Goal: Task Accomplishment & Management: Use online tool/utility

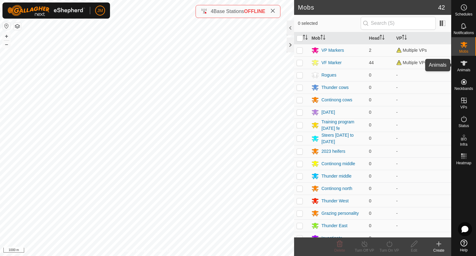
click at [462, 62] on icon at bounding box center [463, 63] width 7 height 5
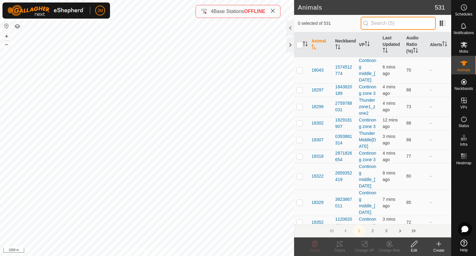
click at [389, 26] on input "text" at bounding box center [397, 23] width 75 height 13
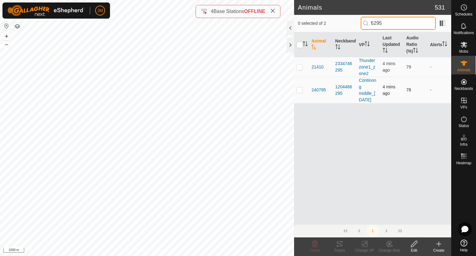
type input "6295"
click at [299, 92] on p-checkbox at bounding box center [299, 89] width 6 height 5
checkbox input "true"
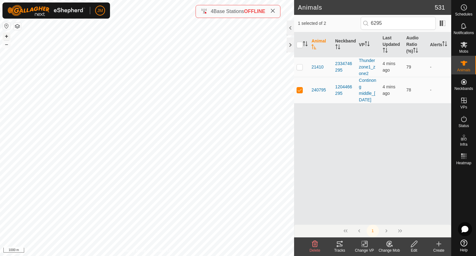
click at [6, 36] on button "+" at bounding box center [6, 36] width 7 height 7
click at [6, 35] on button "+" at bounding box center [6, 36] width 7 height 7
click at [289, 45] on div at bounding box center [289, 44] width 7 height 15
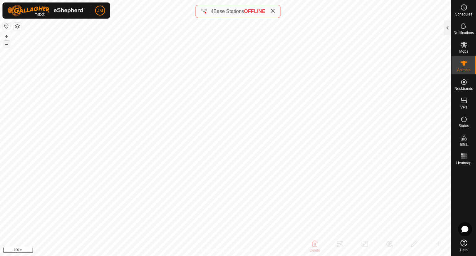
click at [5, 43] on button "–" at bounding box center [6, 44] width 7 height 7
click at [8, 37] on button "+" at bounding box center [6, 36] width 7 height 7
click at [8, 35] on button "+" at bounding box center [6, 36] width 7 height 7
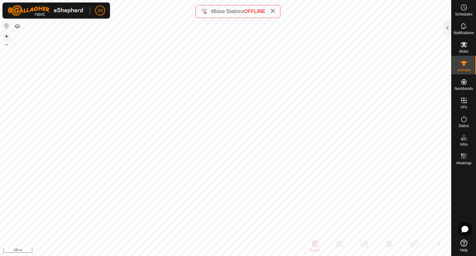
click at [8, 35] on button "+" at bounding box center [6, 36] width 7 height 7
type input "220738"
type input "-"
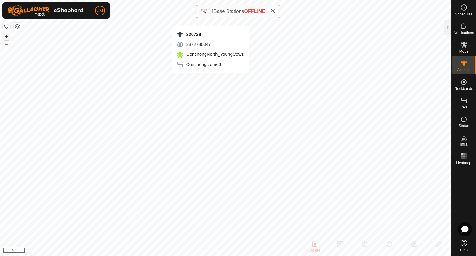
type input "-"
click at [447, 30] on div at bounding box center [446, 27] width 7 height 15
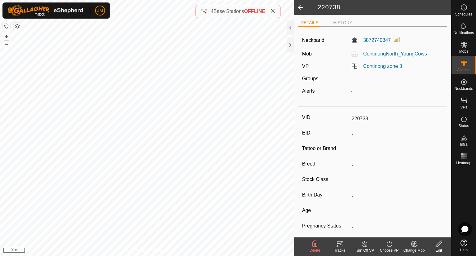
click at [339, 244] on icon at bounding box center [339, 243] width 7 height 7
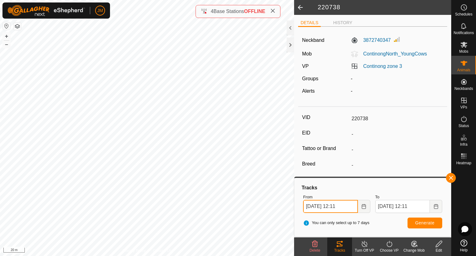
click at [307, 207] on input "[DATE] 12:11" at bounding box center [330, 206] width 54 height 13
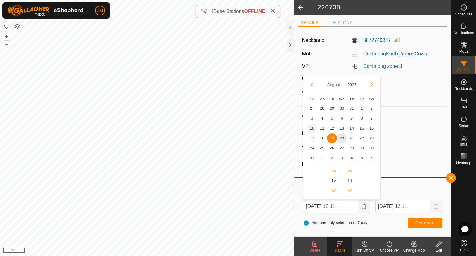
click at [311, 132] on span "10" at bounding box center [312, 128] width 10 height 10
type input "[DATE] 12:11"
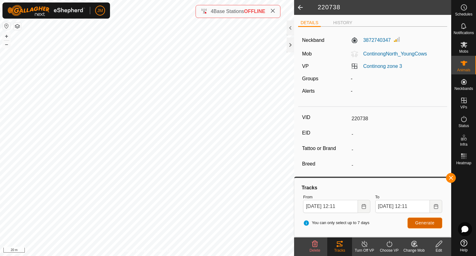
click at [423, 224] on span "Generate" at bounding box center [424, 222] width 19 height 5
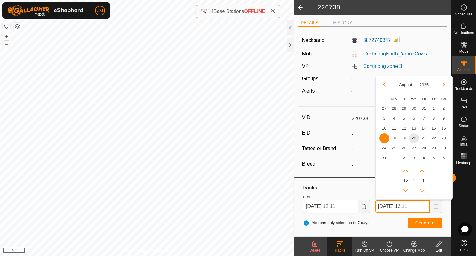
click at [378, 205] on input "[DATE] 12:11" at bounding box center [402, 206] width 54 height 13
click at [414, 139] on span "20" at bounding box center [414, 138] width 10 height 10
type input "[DATE] 12:11"
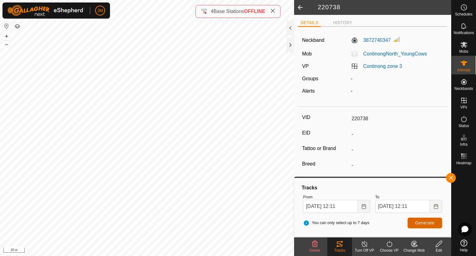
click at [427, 222] on span "Generate" at bounding box center [424, 222] width 19 height 5
type input "220199"
type input "-"
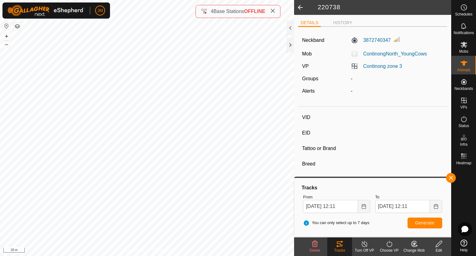
type input "-"
type input "0 kg"
type input "-"
click at [308, 207] on input "[DATE] 12:11" at bounding box center [330, 206] width 54 height 13
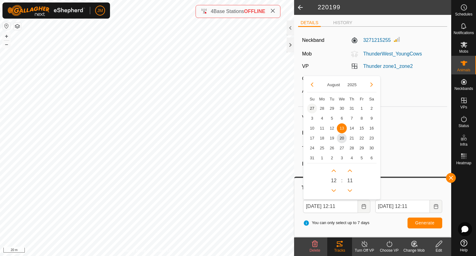
click at [315, 109] on span "27" at bounding box center [312, 108] width 10 height 10
type input "[DATE] 12:11"
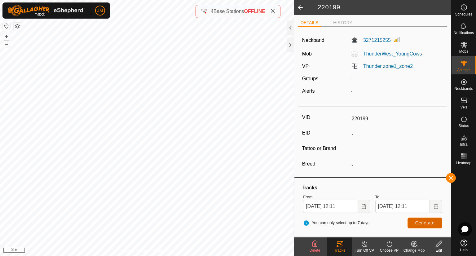
click at [421, 223] on span "Generate" at bounding box center [424, 222] width 19 height 5
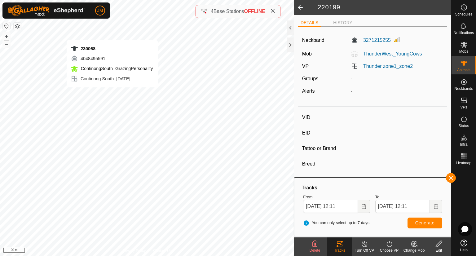
type input "230068"
type input "-"
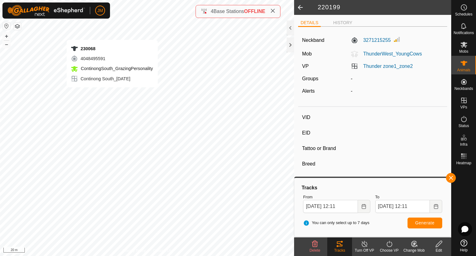
type input "-"
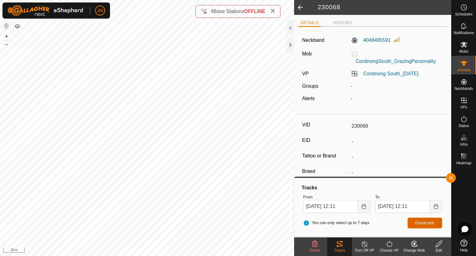
click at [424, 219] on button "Generate" at bounding box center [424, 222] width 35 height 11
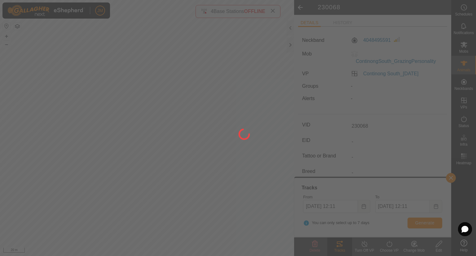
drag, startPoint x: 187, startPoint y: 114, endPoint x: 196, endPoint y: 122, distance: 11.8
click at [196, 122] on div at bounding box center [238, 128] width 476 height 256
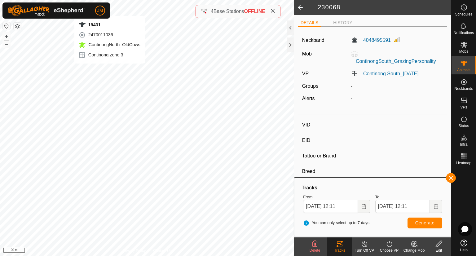
type input "19431"
type input "-"
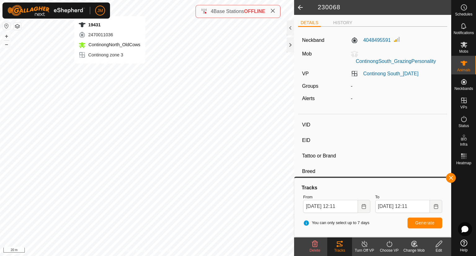
type input "-"
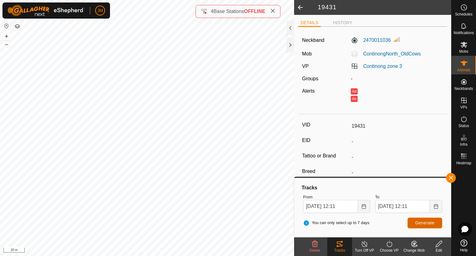
click at [419, 222] on span "Generate" at bounding box center [424, 222] width 19 height 5
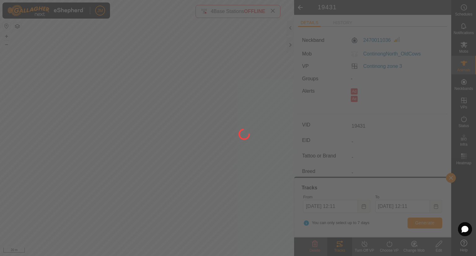
drag, startPoint x: 185, startPoint y: 55, endPoint x: 197, endPoint y: 65, distance: 15.9
click at [197, 65] on div at bounding box center [238, 128] width 476 height 256
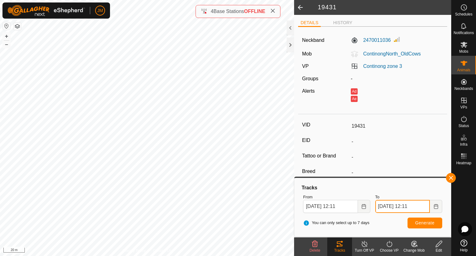
click at [382, 207] on input "[DATE] 12:11" at bounding box center [402, 206] width 54 height 13
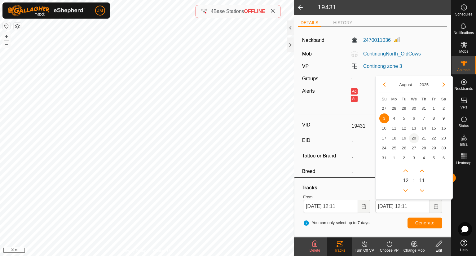
click at [415, 138] on span "20" at bounding box center [414, 138] width 10 height 10
type input "[DATE] 12:11"
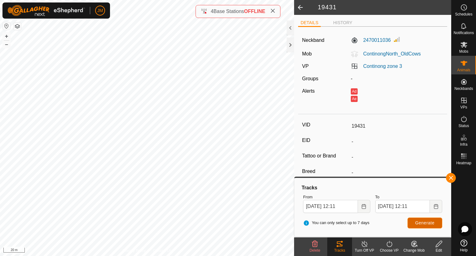
click at [424, 222] on span "Generate" at bounding box center [424, 222] width 19 height 5
click at [308, 208] on input "[DATE] 12:11" at bounding box center [330, 206] width 54 height 13
click at [379, 204] on input "[DATE] 12:11" at bounding box center [402, 206] width 54 height 13
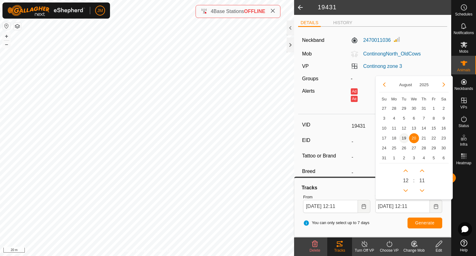
click at [404, 137] on span "19" at bounding box center [404, 138] width 10 height 10
type input "[DATE] 12:11"
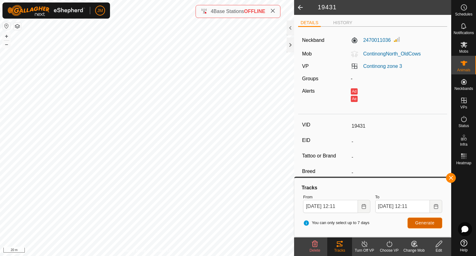
click at [418, 221] on span "Generate" at bounding box center [424, 222] width 19 height 5
type input "Fitted19Jun31"
type input "-"
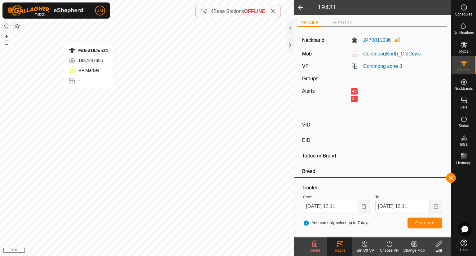
type input "-"
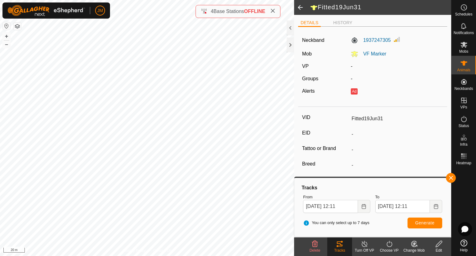
click at [418, 217] on div "You can only select up to 7 days Generate" at bounding box center [372, 222] width 144 height 15
click at [421, 223] on span "Generate" at bounding box center [424, 222] width 19 height 5
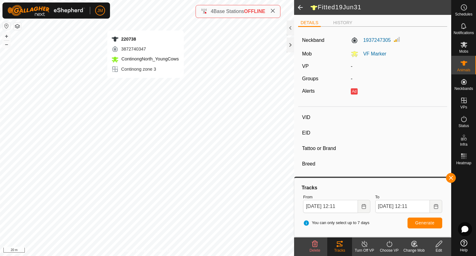
type input "220738"
type input "-"
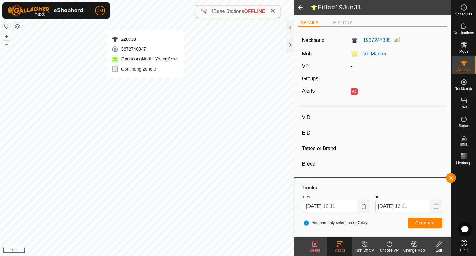
type input "-"
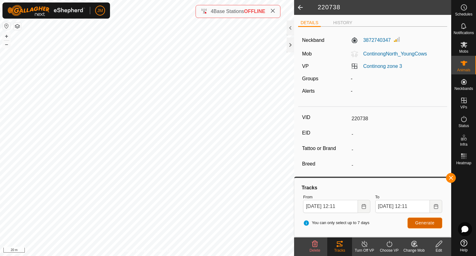
click at [419, 222] on span "Generate" at bounding box center [424, 222] width 19 height 5
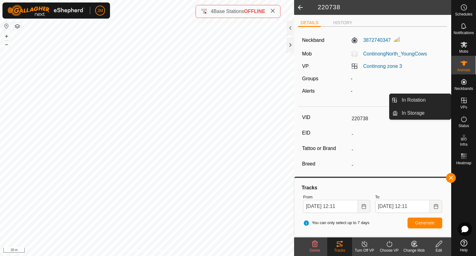
click at [460, 99] on icon at bounding box center [463, 100] width 7 height 7
click at [414, 108] on link "In Storage" at bounding box center [424, 113] width 53 height 12
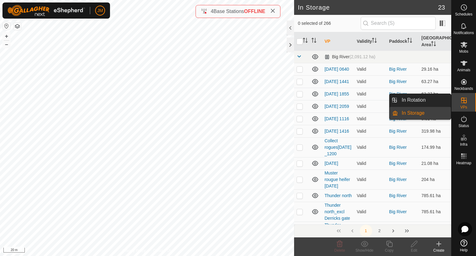
click at [415, 114] on span "In Storage" at bounding box center [412, 112] width 23 height 7
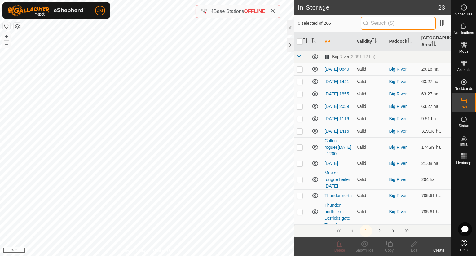
click at [391, 25] on input "text" at bounding box center [397, 23] width 75 height 13
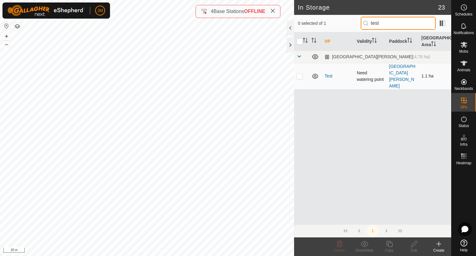
type input "test"
click at [299, 73] on p-checkbox at bounding box center [299, 75] width 6 height 5
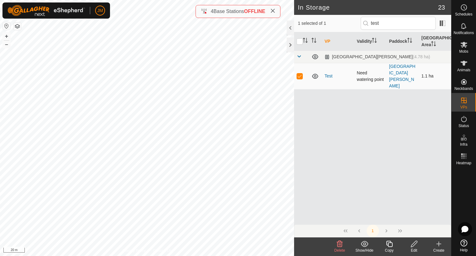
click at [299, 73] on p-checkbox at bounding box center [299, 75] width 6 height 5
checkbox input "false"
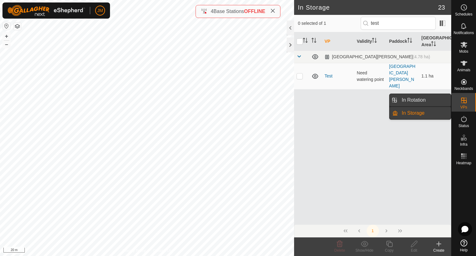
click at [427, 99] on link "In Rotation" at bounding box center [424, 100] width 53 height 12
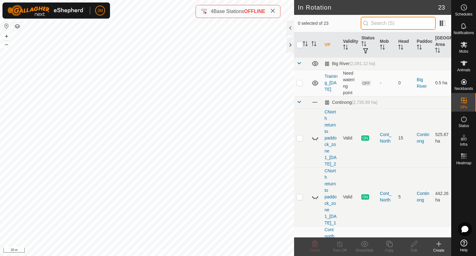
click at [378, 24] on input "text" at bounding box center [397, 23] width 75 height 13
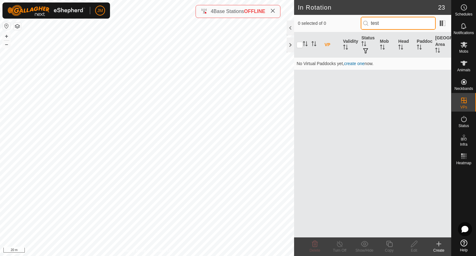
drag, startPoint x: 378, startPoint y: 24, endPoint x: 357, endPoint y: 23, distance: 21.1
click at [357, 23] on div "0 selected of 0 test" at bounding box center [373, 23] width 150 height 13
type input "test"
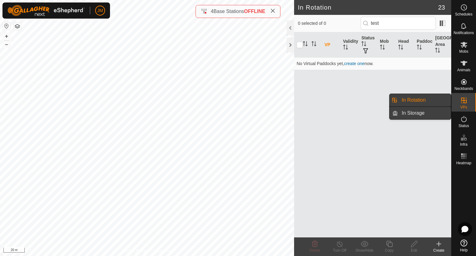
click at [429, 111] on link "In Storage" at bounding box center [424, 113] width 53 height 12
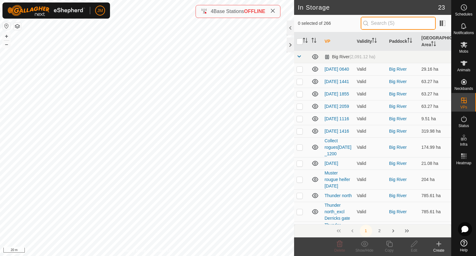
click at [398, 28] on input "text" at bounding box center [397, 23] width 75 height 13
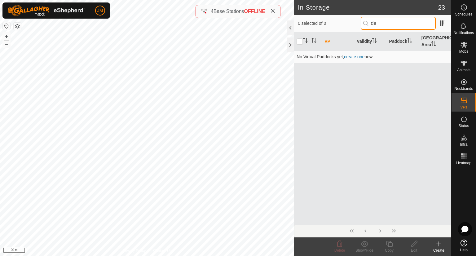
type input "d"
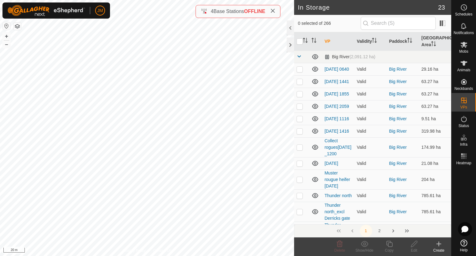
click at [437, 244] on icon at bounding box center [438, 243] width 7 height 7
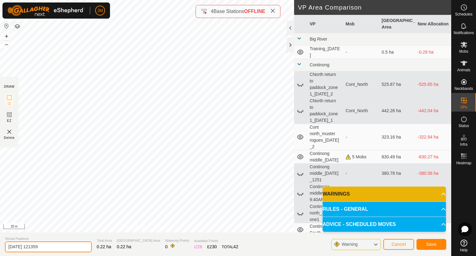
drag, startPoint x: 53, startPoint y: 245, endPoint x: 0, endPoint y: 234, distance: 54.4
click at [0, 234] on section "Virtual Paddock [DATE] 121359 Total Area 0.22 ha Grazing Area 0.22 ha Watering …" at bounding box center [225, 244] width 451 height 24
type input "Demo1"
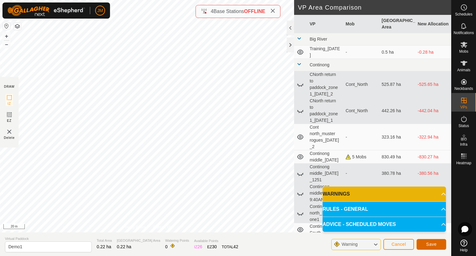
click at [431, 244] on span "Save" at bounding box center [431, 244] width 11 height 5
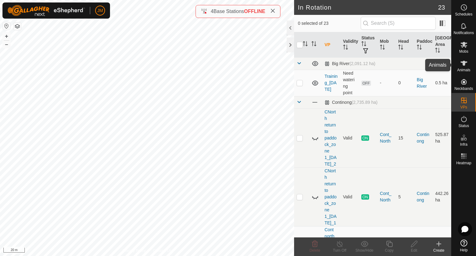
click at [465, 66] on icon at bounding box center [463, 62] width 7 height 7
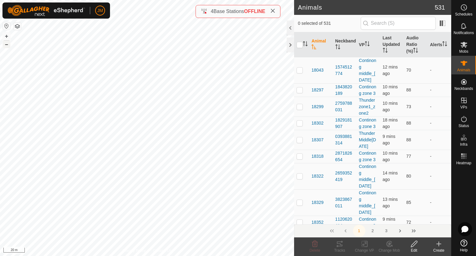
click at [7, 43] on button "–" at bounding box center [6, 44] width 7 height 7
click at [366, 245] on icon at bounding box center [364, 243] width 8 height 7
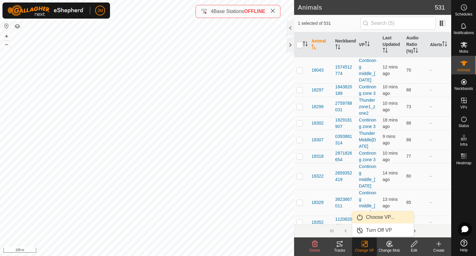
click at [380, 220] on link "Choose VP..." at bounding box center [382, 217] width 61 height 12
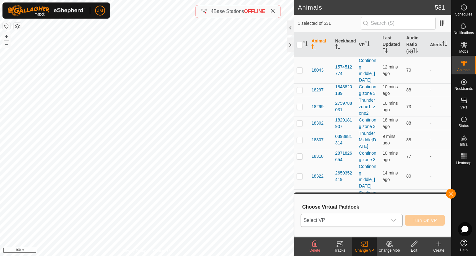
click at [336, 219] on span "Select VP" at bounding box center [344, 220] width 86 height 12
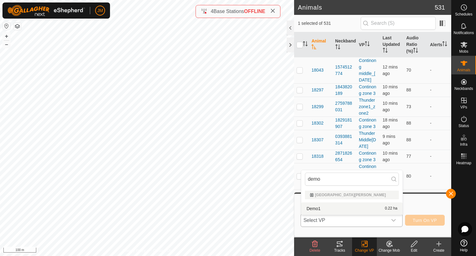
type input "demo"
click at [323, 206] on li "Demo1 0.22 ha" at bounding box center [351, 208] width 101 height 12
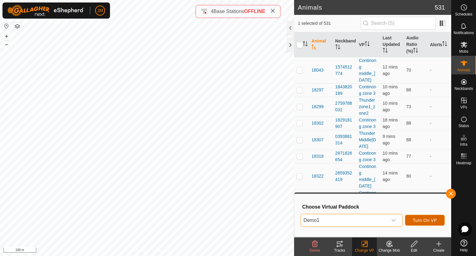
click at [424, 223] on button "Turn On VP" at bounding box center [425, 220] width 40 height 11
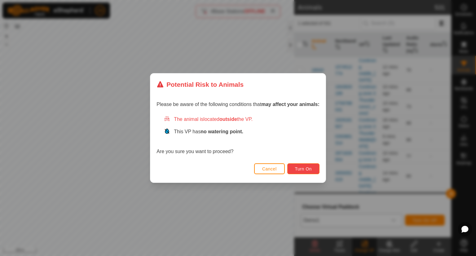
click at [304, 170] on span "Turn On" at bounding box center [303, 168] width 17 height 5
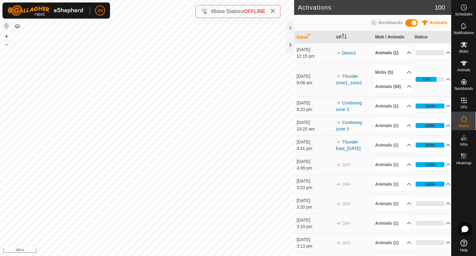
click at [402, 59] on p-accordion-header "Animals (1)" at bounding box center [393, 53] width 36 height 14
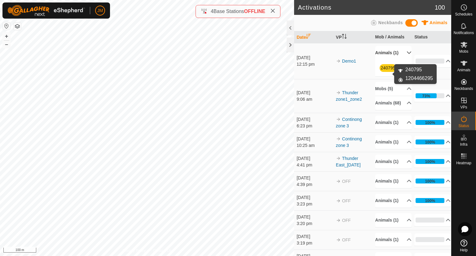
click at [387, 70] on link "240795" at bounding box center [388, 67] width 15 height 5
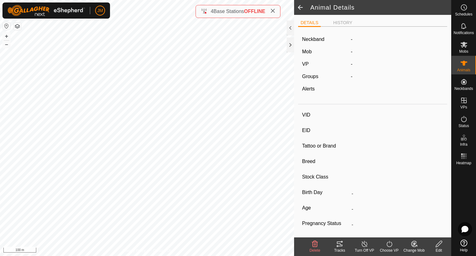
type input "240795"
type input "-"
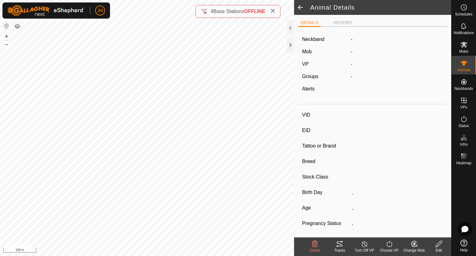
type input "0 kg"
type input "-"
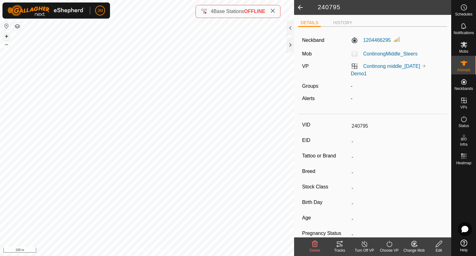
click at [8, 36] on button "+" at bounding box center [6, 36] width 7 height 7
click at [463, 124] on span "Status" at bounding box center [463, 126] width 11 height 4
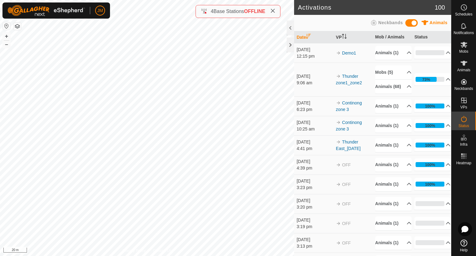
click at [462, 122] on icon at bounding box center [464, 119] width 6 height 6
click at [435, 59] on p-accordion-header "0%" at bounding box center [432, 52] width 36 height 12
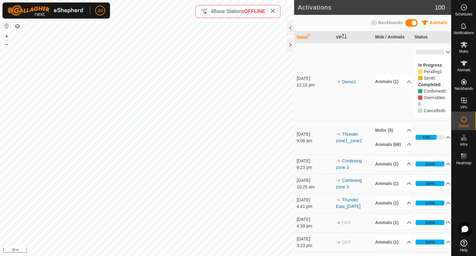
click at [435, 52] on p-accordion-header "0%" at bounding box center [432, 52] width 36 height 12
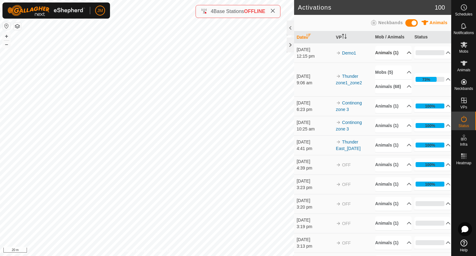
click at [394, 58] on p-accordion-header "Animals (1)" at bounding box center [393, 53] width 36 height 14
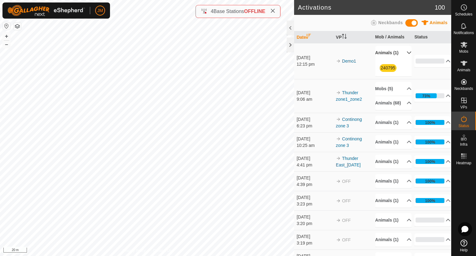
click at [401, 54] on p-accordion-header "Animals (1)" at bounding box center [393, 53] width 36 height 14
